Goal: Task Accomplishment & Management: Use online tool/utility

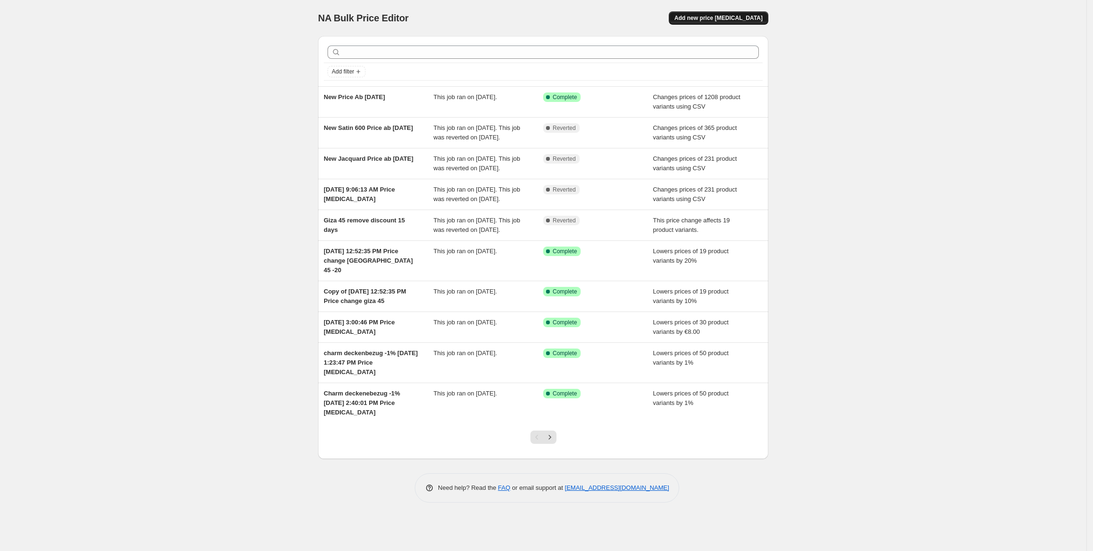
click at [716, 11] on button "Add new price change job" at bounding box center [719, 17] width 100 height 13
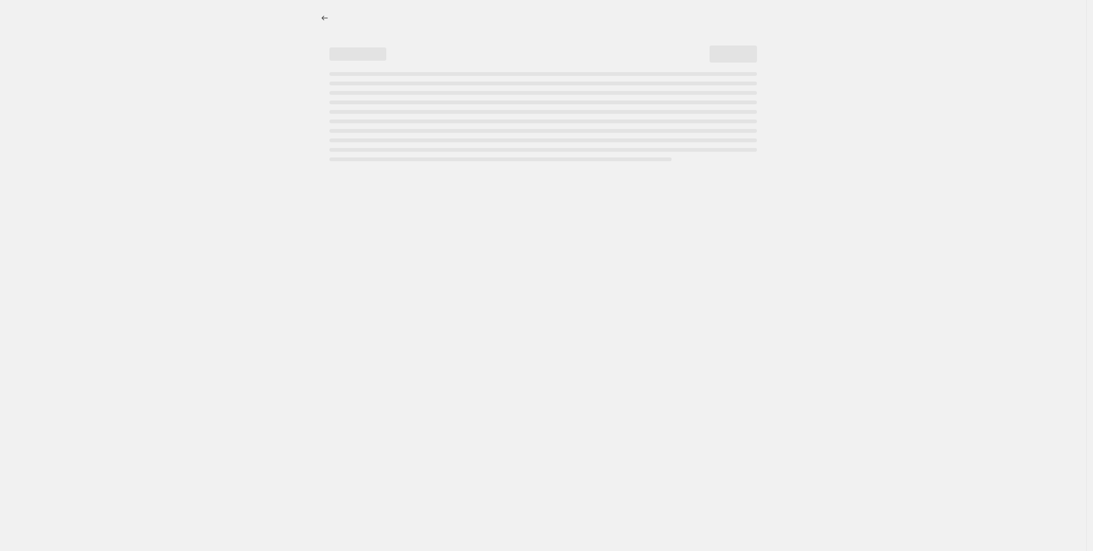
select select "percentage"
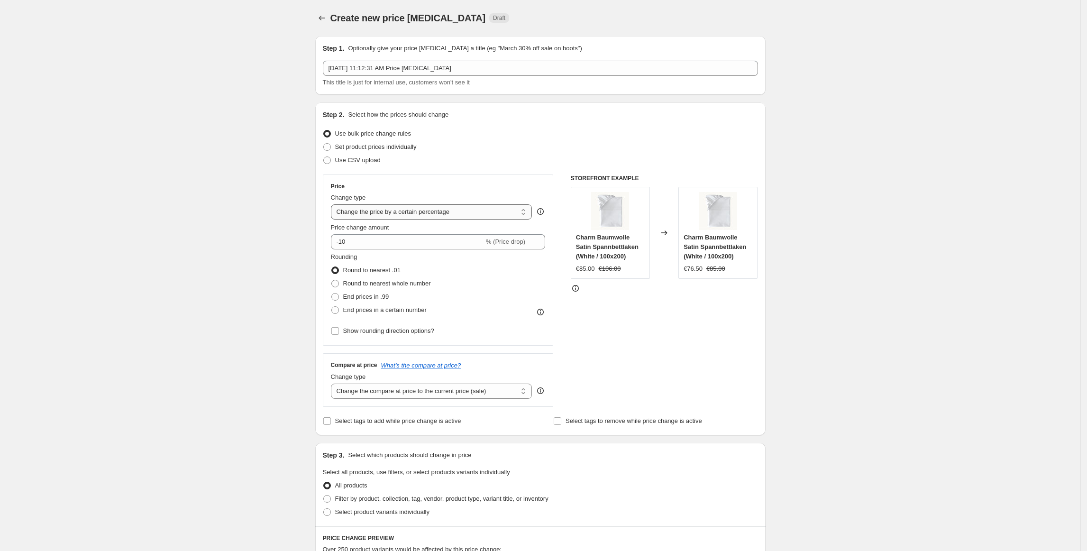
click at [517, 207] on select "Change the price to a certain amount Change the price by a certain amount Chang…" at bounding box center [431, 211] width 201 height 15
click at [816, 263] on div "Create new price change job. This page is ready Create new price change job Dra…" at bounding box center [540, 478] width 1080 height 956
click at [465, 391] on select "Change the compare at price to the current price (sale) Change the compare at p…" at bounding box center [431, 390] width 201 height 15
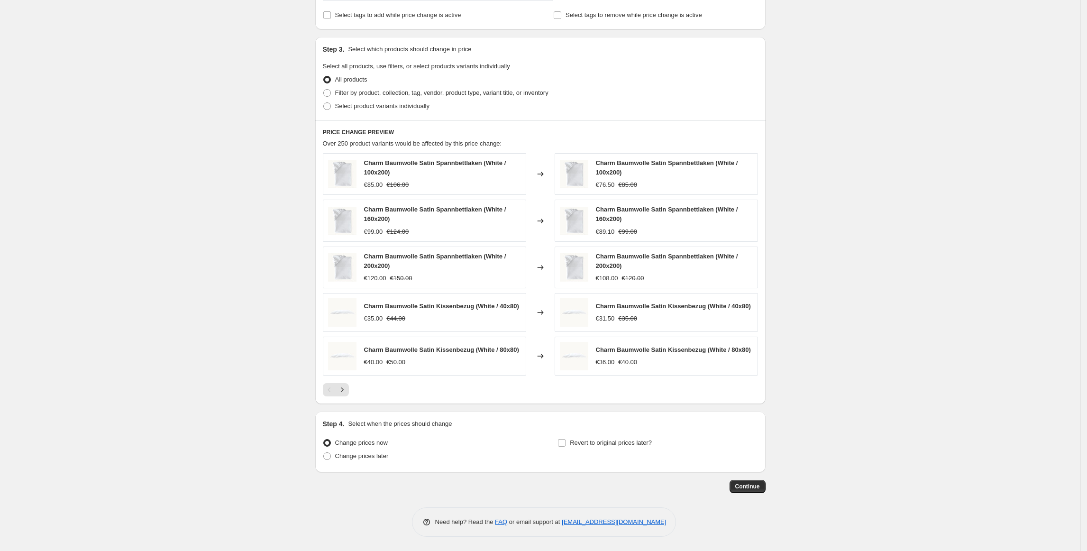
click at [914, 354] on div "Create new price change job. This page is ready Create new price change job Dra…" at bounding box center [540, 72] width 1080 height 956
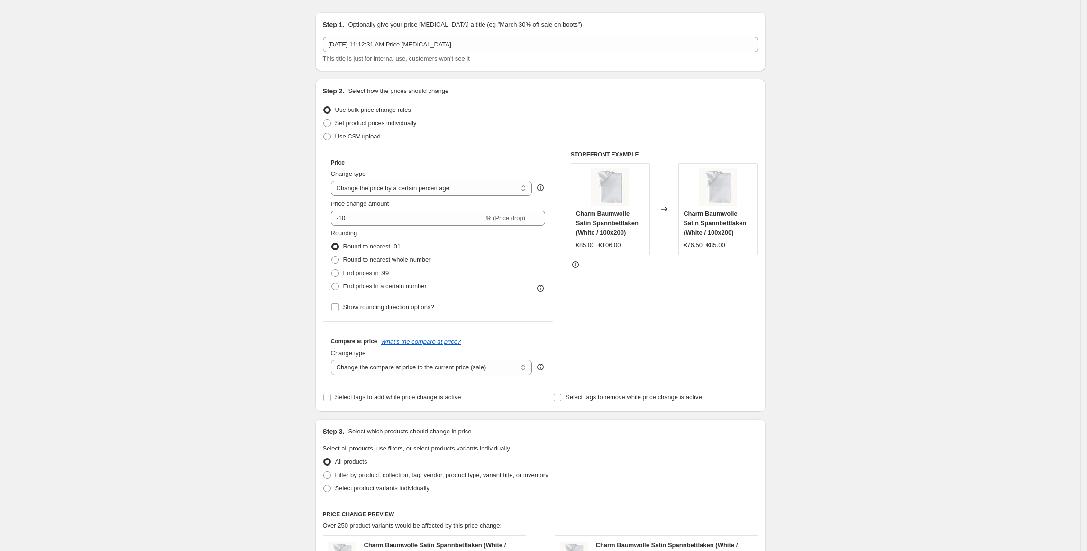
scroll to position [0, 0]
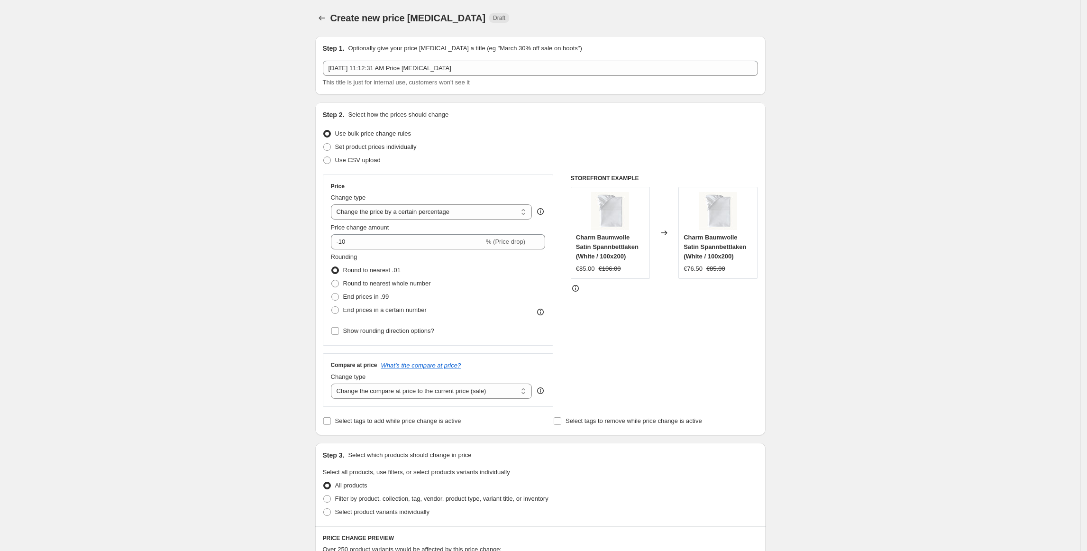
click at [330, 22] on div at bounding box center [322, 17] width 15 height 13
click at [328, 19] on button "Price change jobs" at bounding box center [321, 17] width 13 height 13
